Goal: Information Seeking & Learning: Learn about a topic

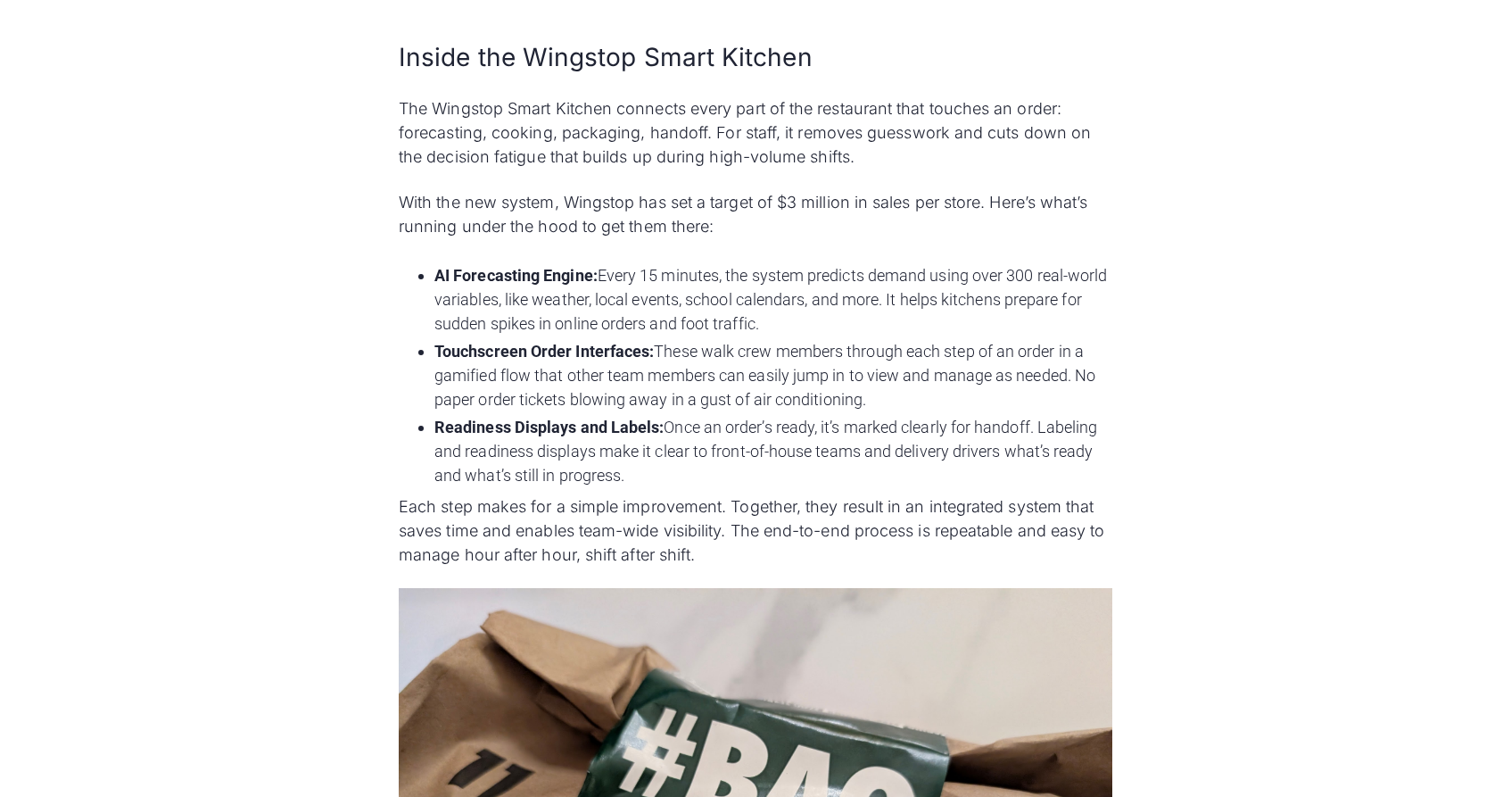
scroll to position [2000, 0]
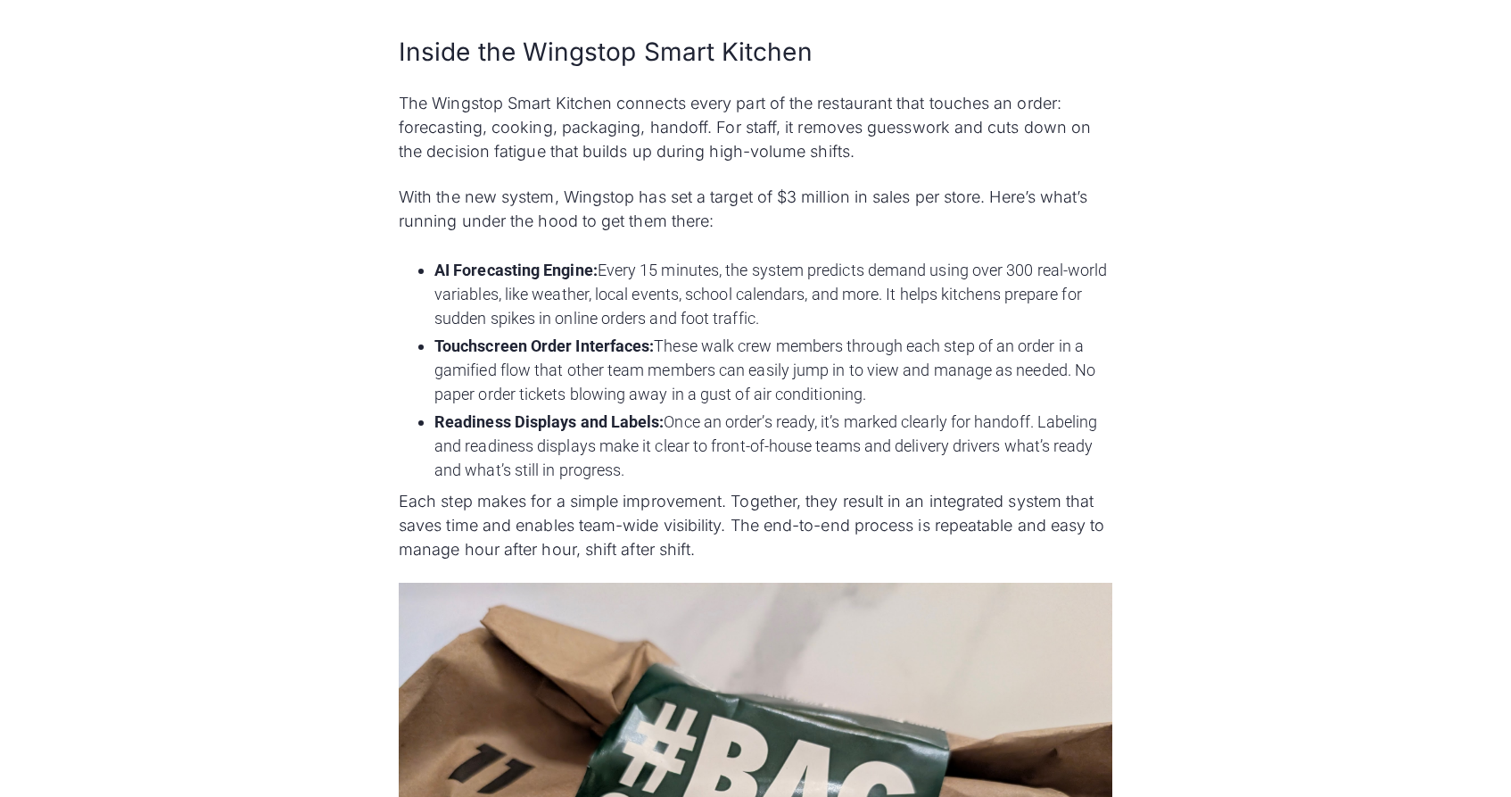
drag, startPoint x: 400, startPoint y: 54, endPoint x: 693, endPoint y: 459, distance: 499.4
click at [693, 459] on div "Wingstop is rolling out its proprietary Wingstop Smart Kitchen platform to redu…" at bounding box center [756, 434] width 714 height 2950
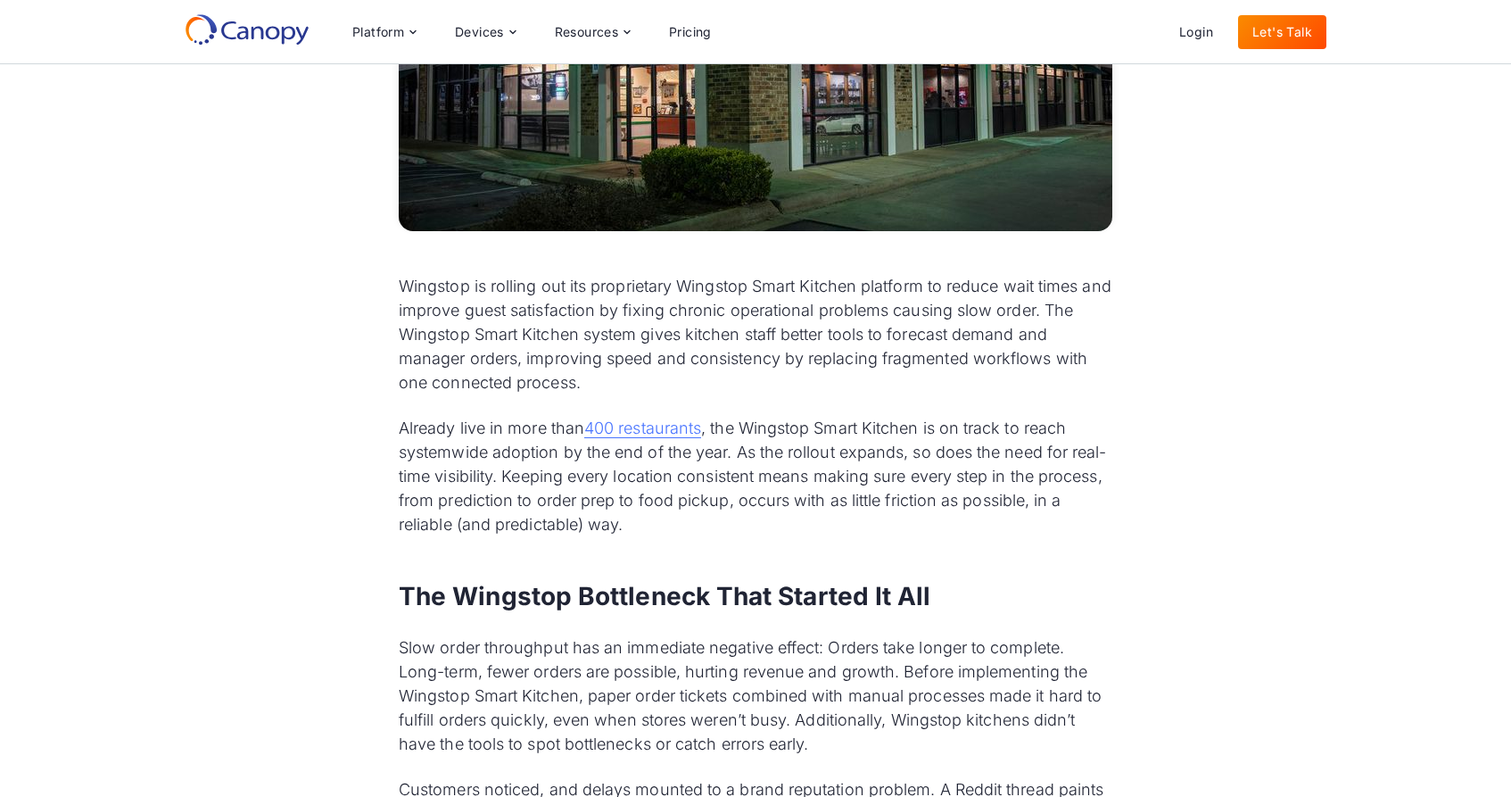
scroll to position [0, 0]
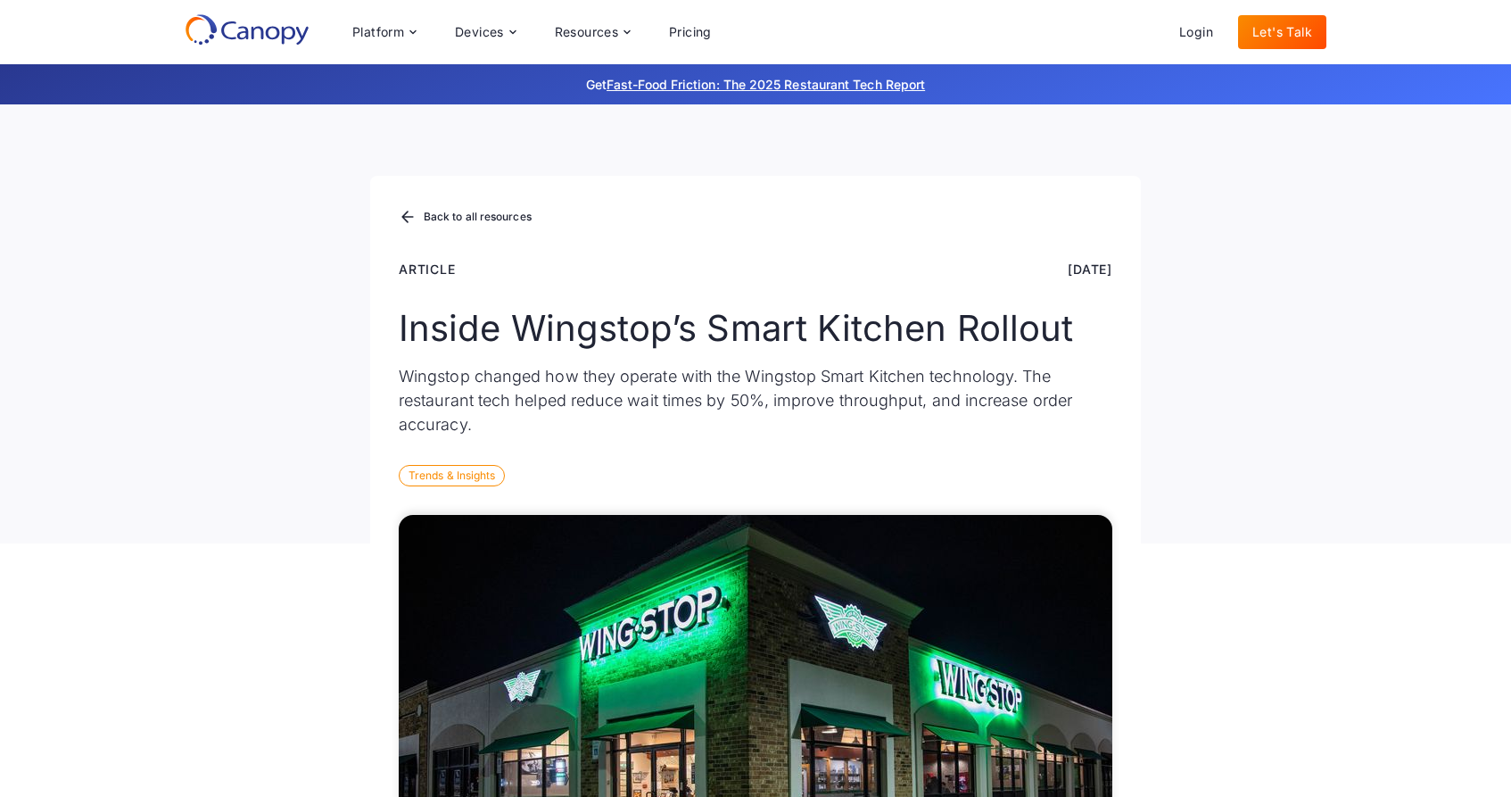
click at [321, 225] on div "Back to all resources Article Aug 13, 2025 Inside Wingstop’s Smart Kitchen Roll…" at bounding box center [755, 323] width 1511 height 439
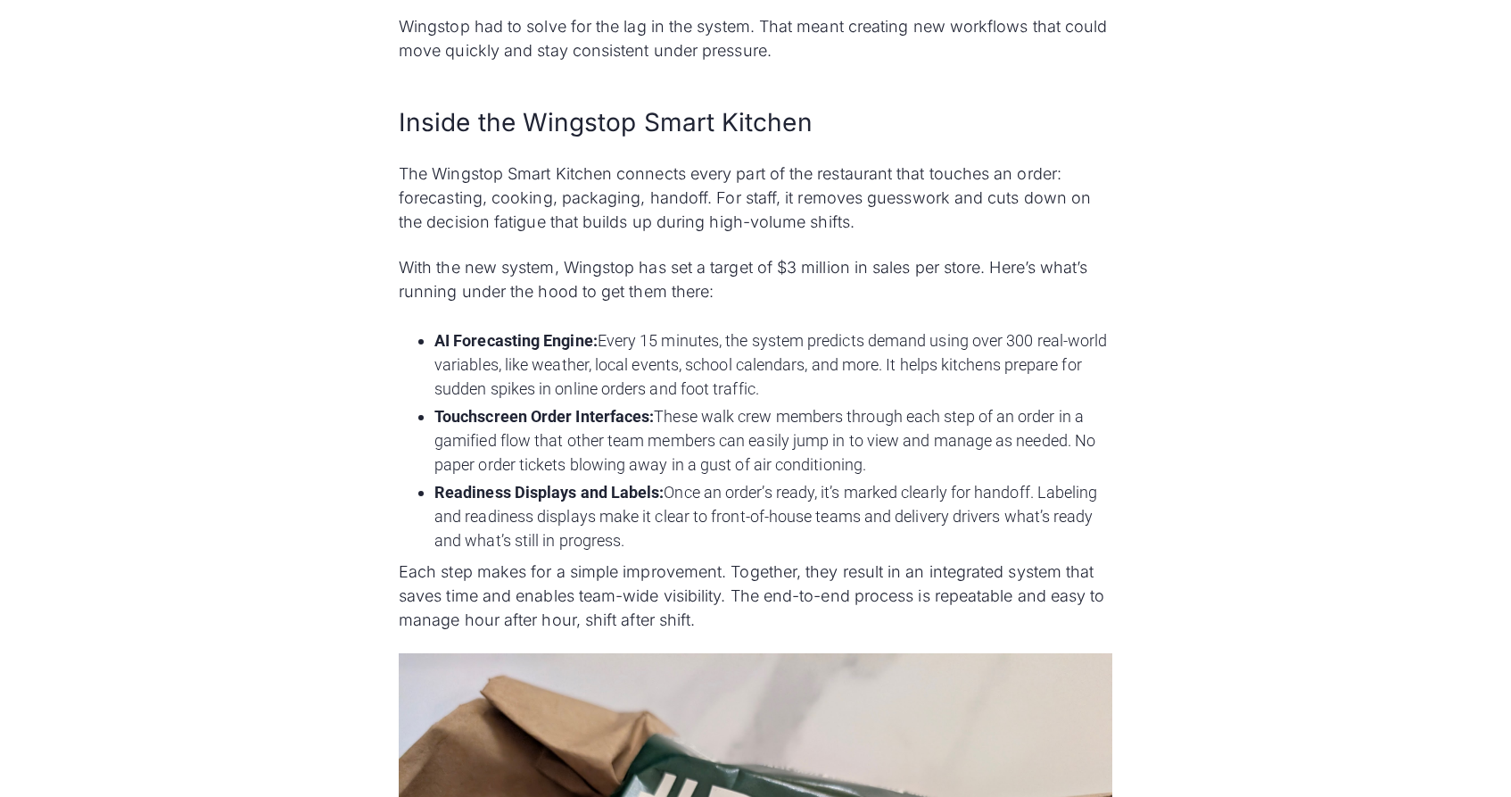
scroll to position [1934, 0]
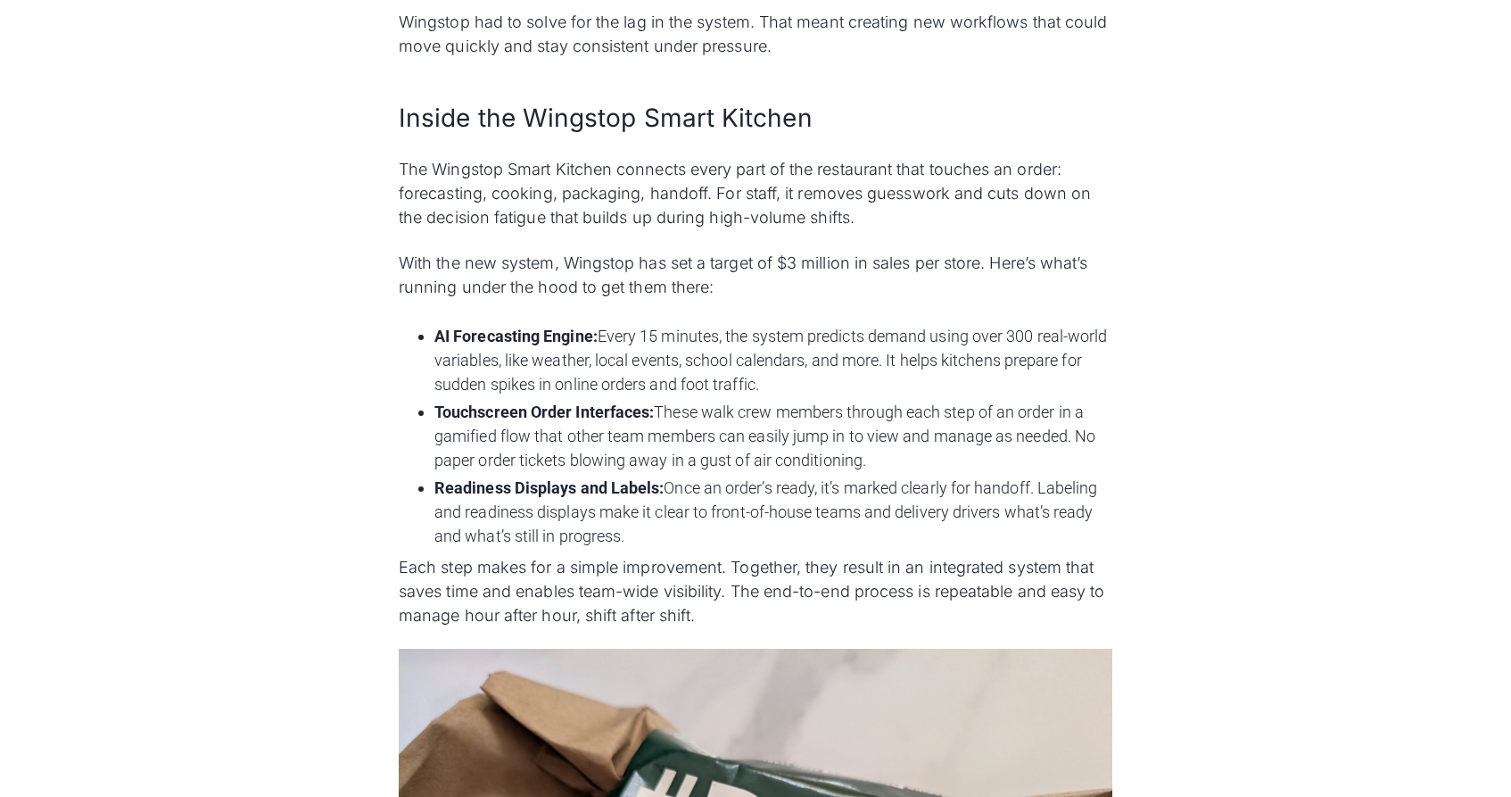
drag, startPoint x: 418, startPoint y: 335, endPoint x: 763, endPoint y: 529, distance: 395.0
click at [763, 529] on ul "AI Forecasting Engine: Every 15 minutes, the system predicts demand using over …" at bounding box center [756, 435] width 714 height 231
click at [675, 443] on li "Touchscreen Order Interfaces: These walk crew members through each step of an o…" at bounding box center [773, 436] width 678 height 72
drag, startPoint x: 418, startPoint y: 335, endPoint x: 692, endPoint y: 538, distance: 341.1
click at [692, 538] on ul "AI Forecasting Engine: Every 15 minutes, the system predicts demand using over …" at bounding box center [756, 435] width 714 height 231
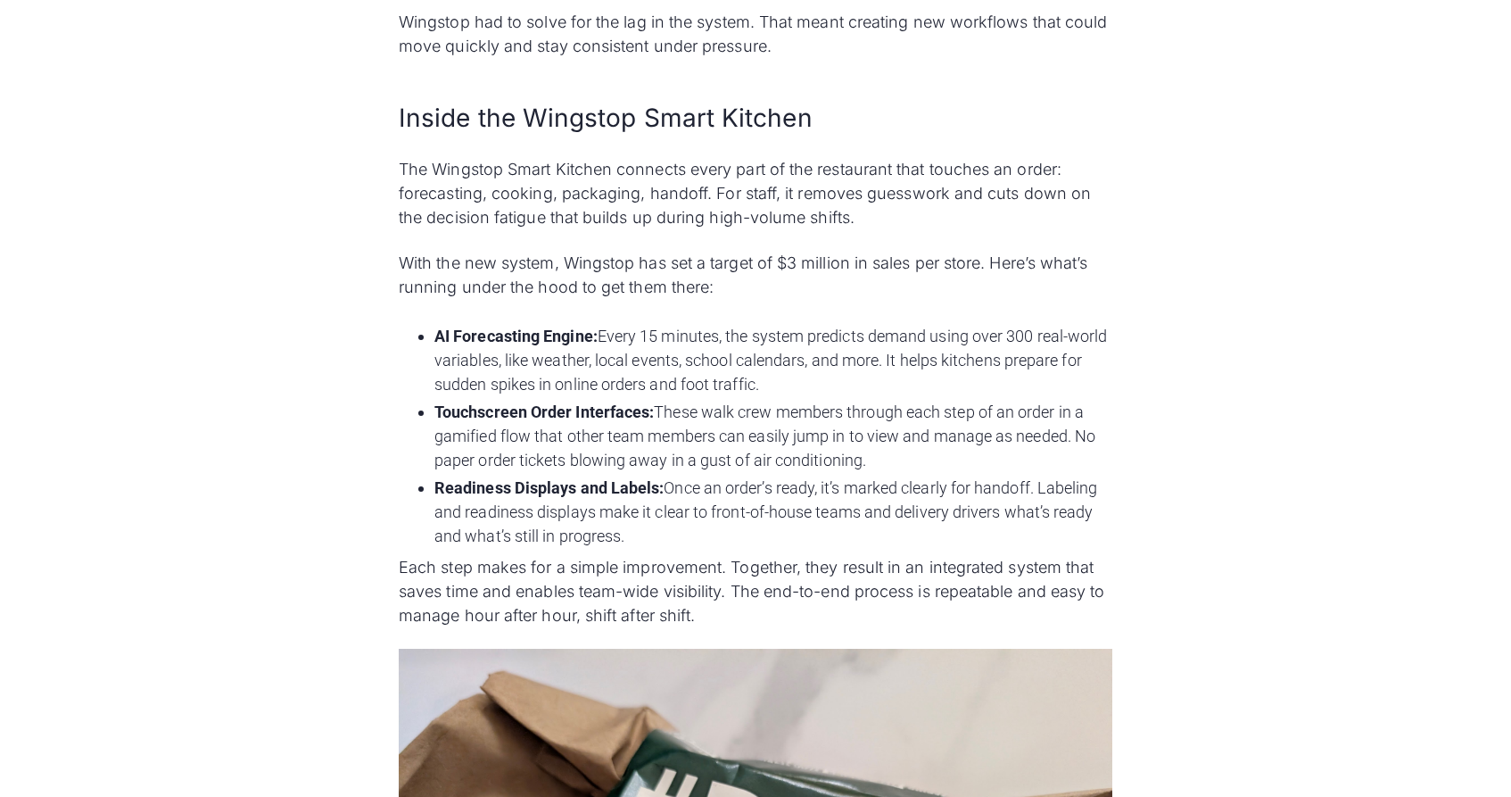
copy ul "AI Forecasting Engine: Every 15 minutes, the system predicts demand using over …"
